Goal: Entertainment & Leisure: Consume media (video, audio)

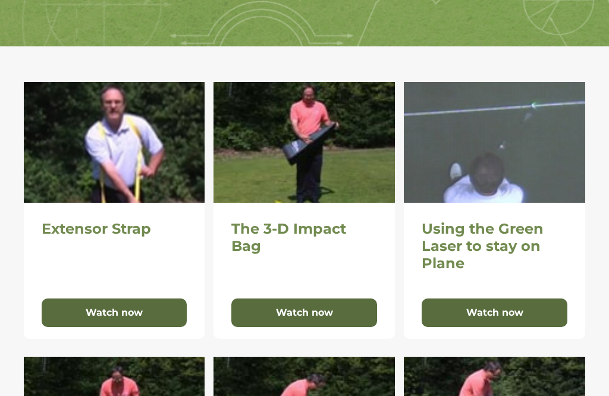
scroll to position [202, 0]
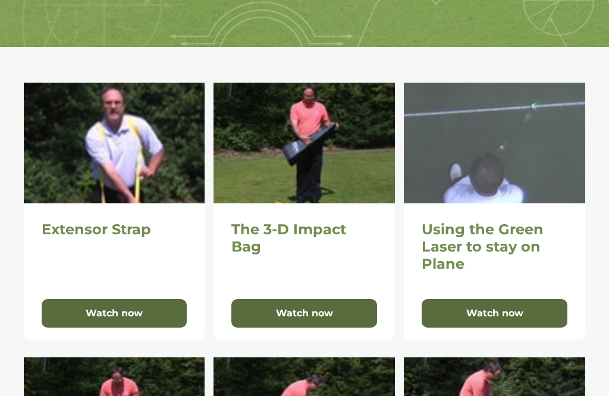
click at [124, 314] on button "Watch now" at bounding box center [115, 313] width 146 height 29
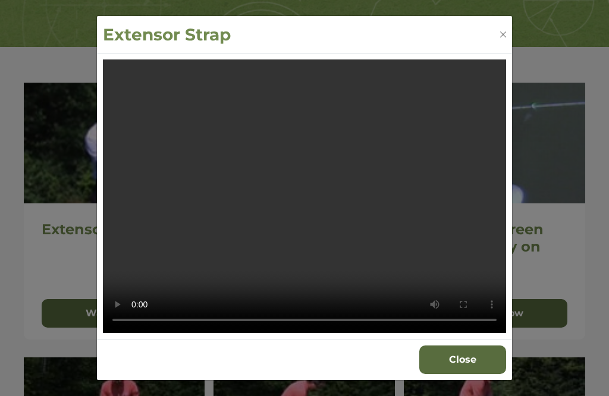
click at [474, 374] on button "Close" at bounding box center [463, 360] width 87 height 29
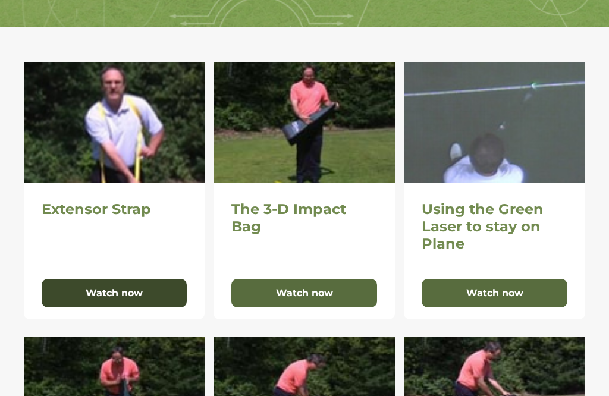
scroll to position [222, 0]
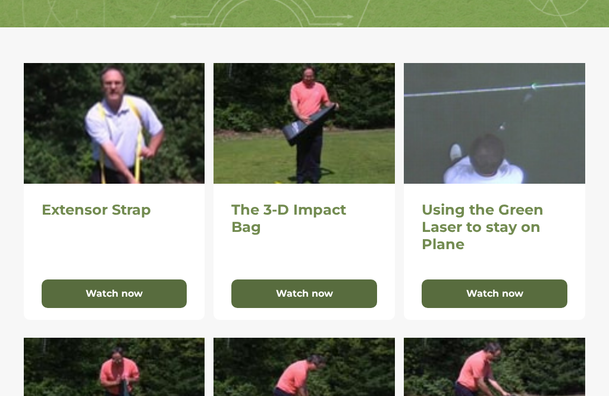
click at [319, 291] on button "Watch now" at bounding box center [305, 294] width 146 height 29
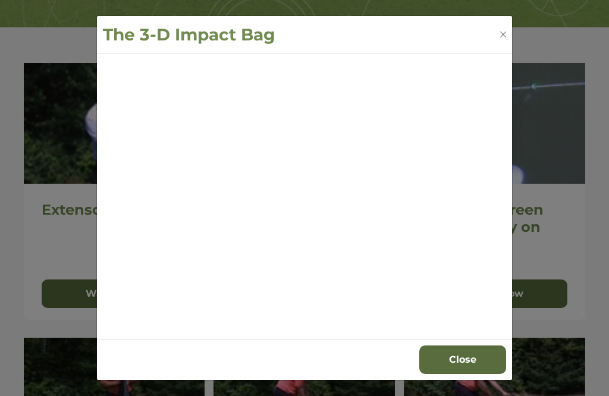
scroll to position [226, 0]
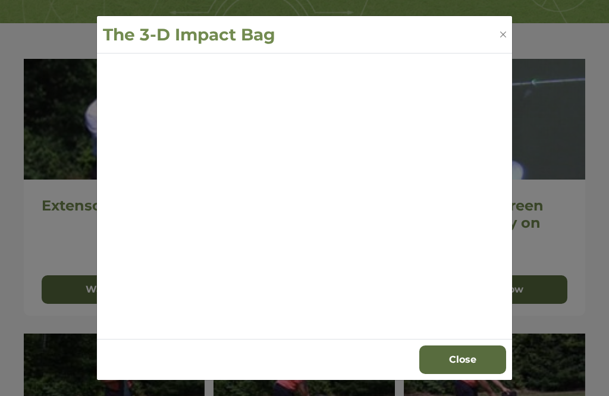
click at [462, 374] on button "Close" at bounding box center [463, 360] width 87 height 29
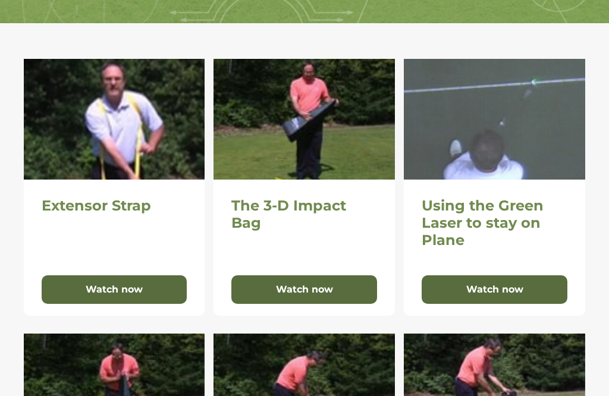
click at [324, 292] on button "Watch now" at bounding box center [305, 290] width 146 height 29
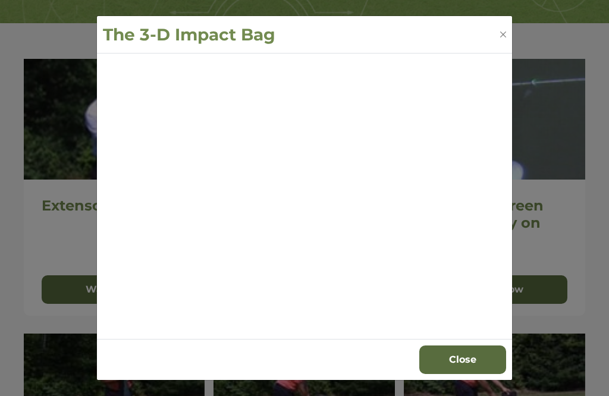
scroll to position [227, 0]
click at [468, 374] on button "Close" at bounding box center [463, 360] width 87 height 29
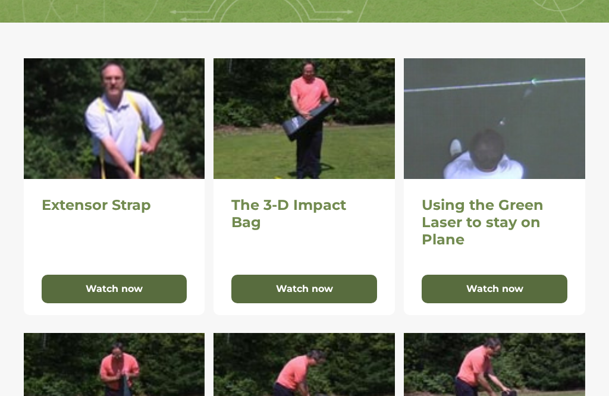
click at [329, 289] on button "Watch now" at bounding box center [305, 289] width 146 height 29
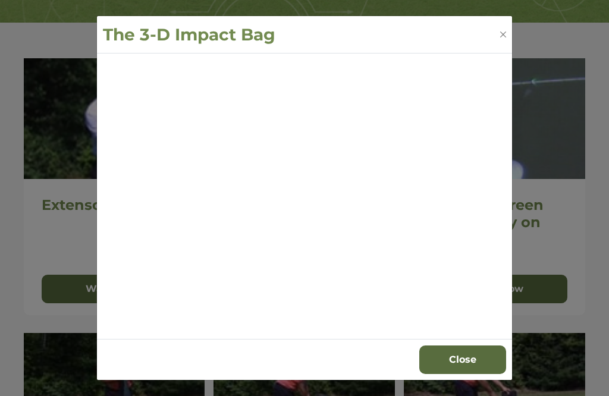
click at [507, 40] on button "Close" at bounding box center [504, 35] width 12 height 12
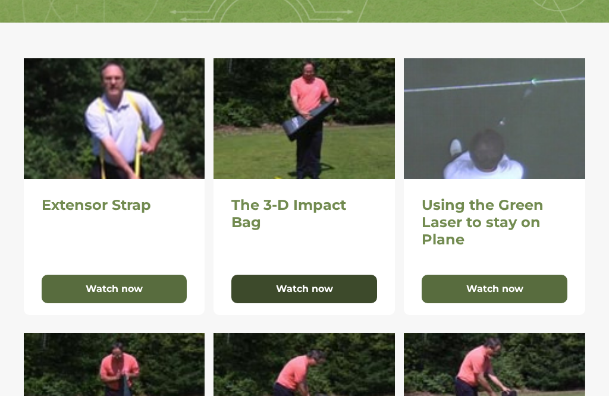
scroll to position [229, 0]
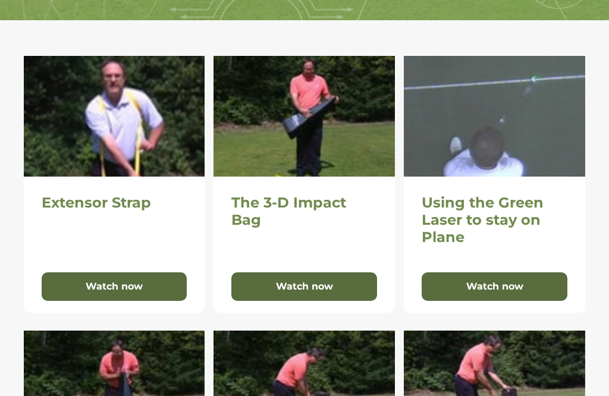
click at [517, 286] on button "Watch now" at bounding box center [495, 287] width 146 height 29
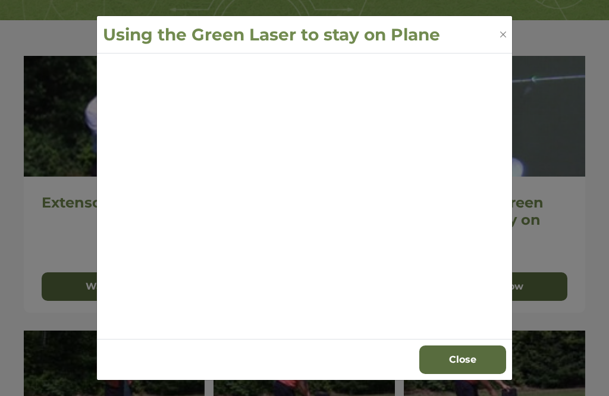
click at [571, 215] on div "Using the Green Laser to stay on Plane Close" at bounding box center [304, 198] width 609 height 396
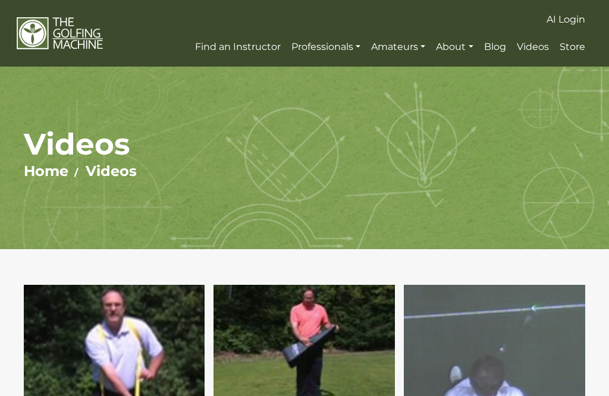
scroll to position [0, 0]
